Goal: Task Accomplishment & Management: Use online tool/utility

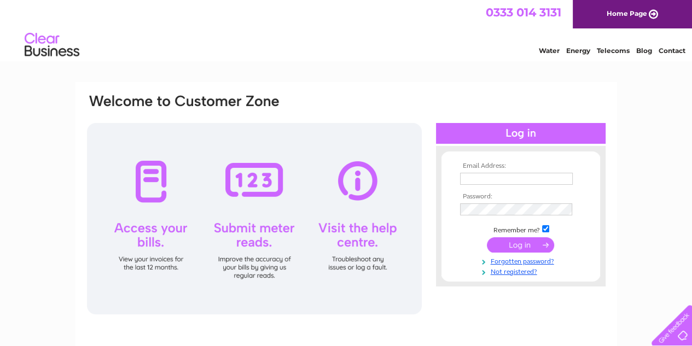
type input "accounts@blossombistro.com"
click at [525, 246] on input "submit" at bounding box center [520, 245] width 67 height 15
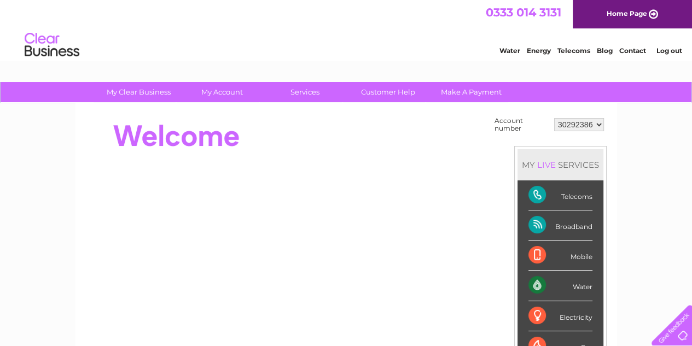
click at [586, 279] on div "Water" at bounding box center [561, 286] width 64 height 30
click at [540, 286] on div "Water" at bounding box center [561, 286] width 64 height 30
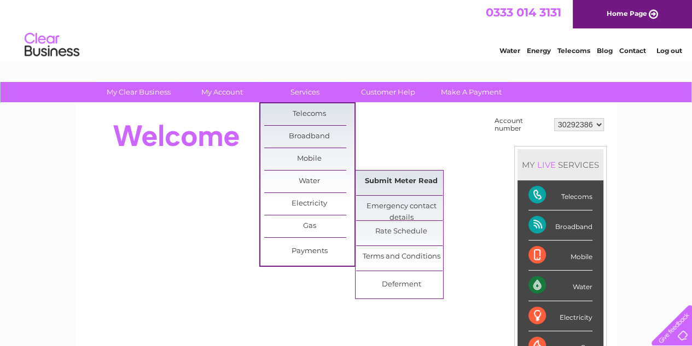
click at [392, 178] on link "Submit Meter Read" at bounding box center [401, 182] width 90 height 22
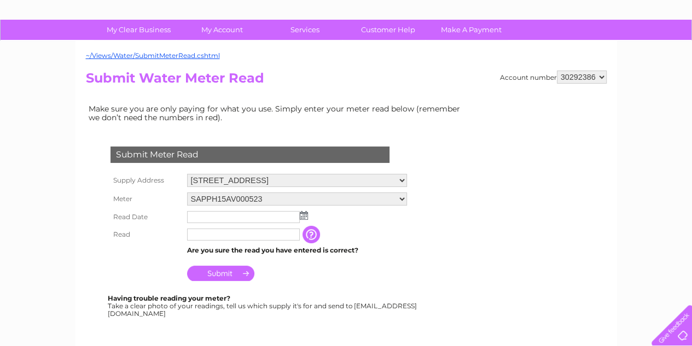
scroll to position [65, 0]
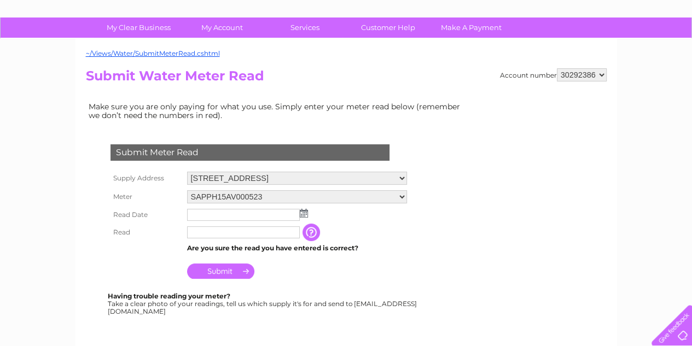
click at [303, 211] on img at bounding box center [304, 213] width 8 height 9
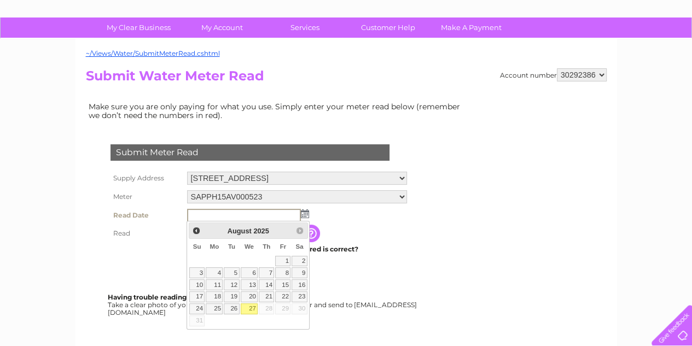
click at [251, 305] on link "27" at bounding box center [250, 309] width 18 height 11
type input "2025/08/27"
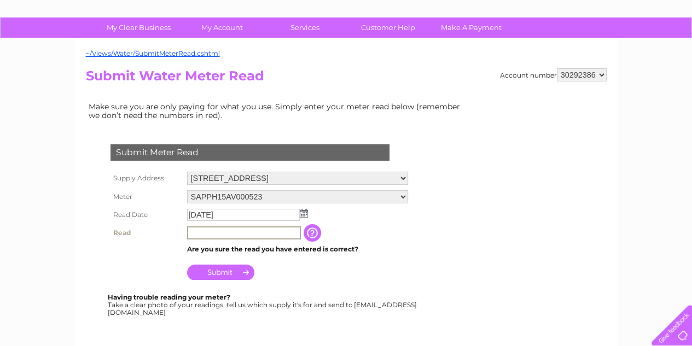
click at [234, 236] on input "text" at bounding box center [244, 233] width 114 height 13
type input "02759"
click at [237, 268] on input "Submit" at bounding box center [220, 272] width 67 height 15
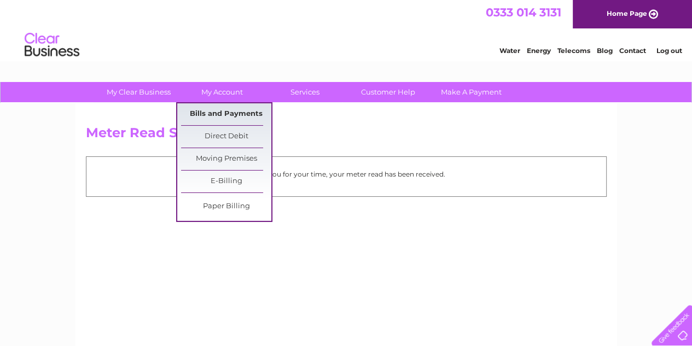
click at [227, 115] on link "Bills and Payments" at bounding box center [226, 114] width 90 height 22
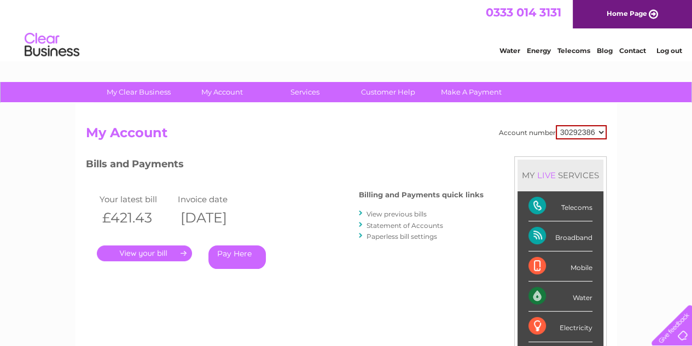
click at [390, 224] on link "Statement of Accounts" at bounding box center [405, 226] width 77 height 8
